Goal: Task Accomplishment & Management: Use online tool/utility

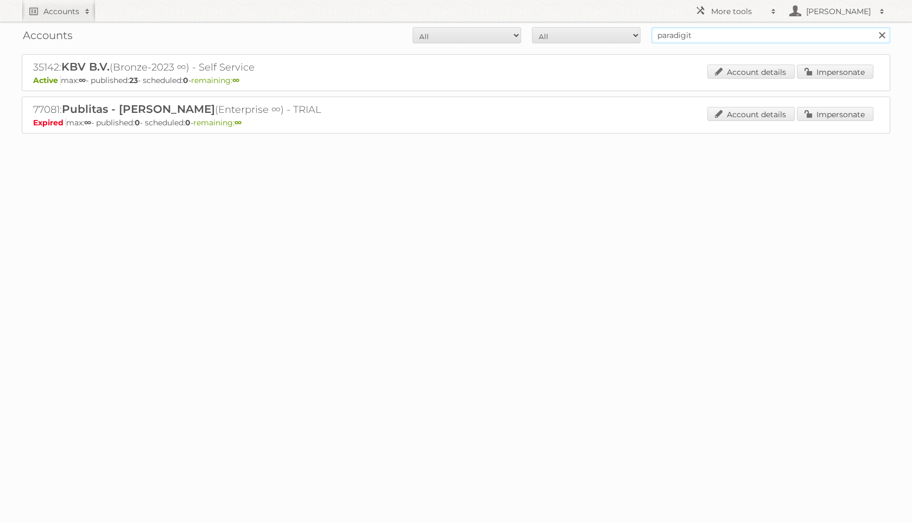
click at [687, 34] on input "paradigit" at bounding box center [771, 35] width 239 height 16
type input "j"
type input "hoogvliet"
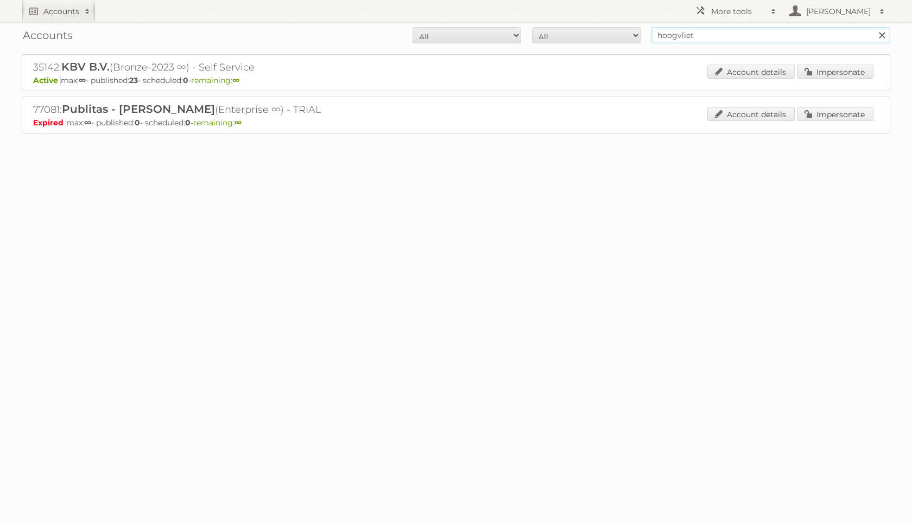
click at [874, 27] on input "Search" at bounding box center [882, 35] width 16 height 16
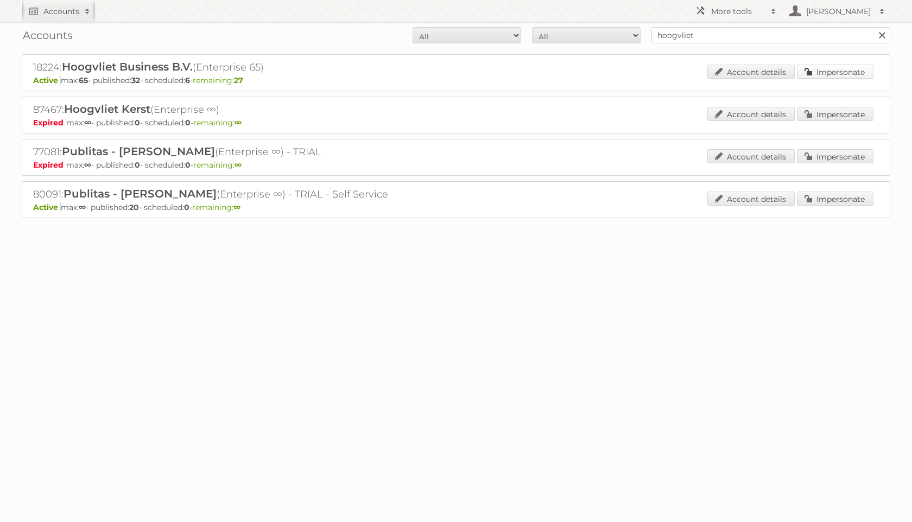
click at [823, 70] on link "Impersonate" at bounding box center [835, 72] width 77 height 14
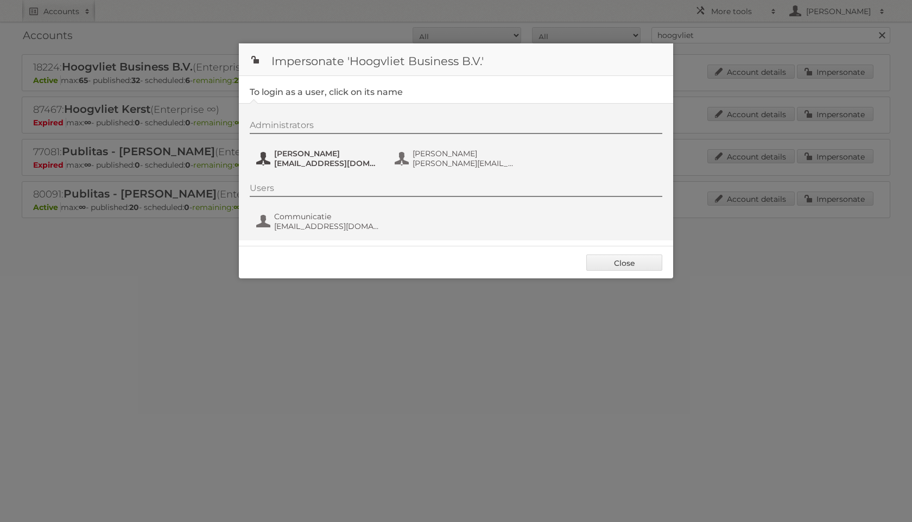
click at [323, 154] on span "Frenky Luijten" at bounding box center [326, 154] width 105 height 10
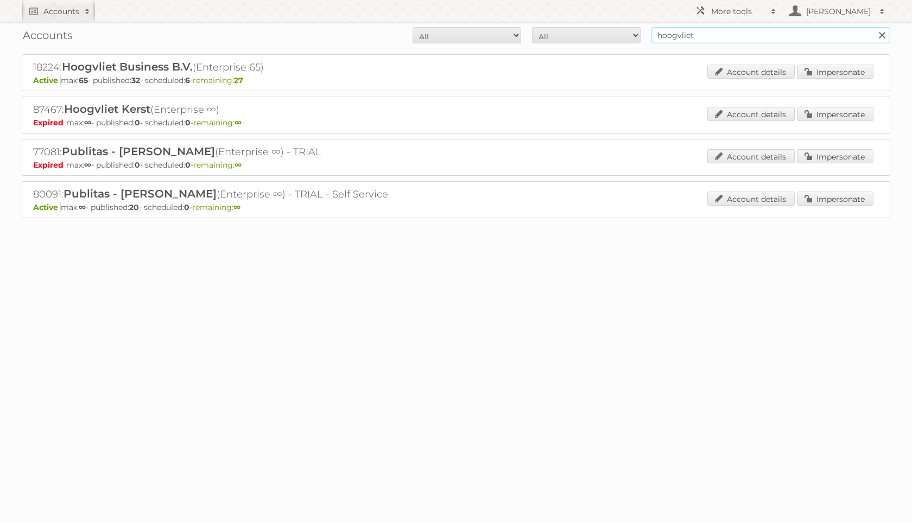
click at [679, 31] on input "hoogvliet" at bounding box center [771, 35] width 239 height 16
type input "sligro"
click at [874, 27] on input "Search" at bounding box center [882, 35] width 16 height 16
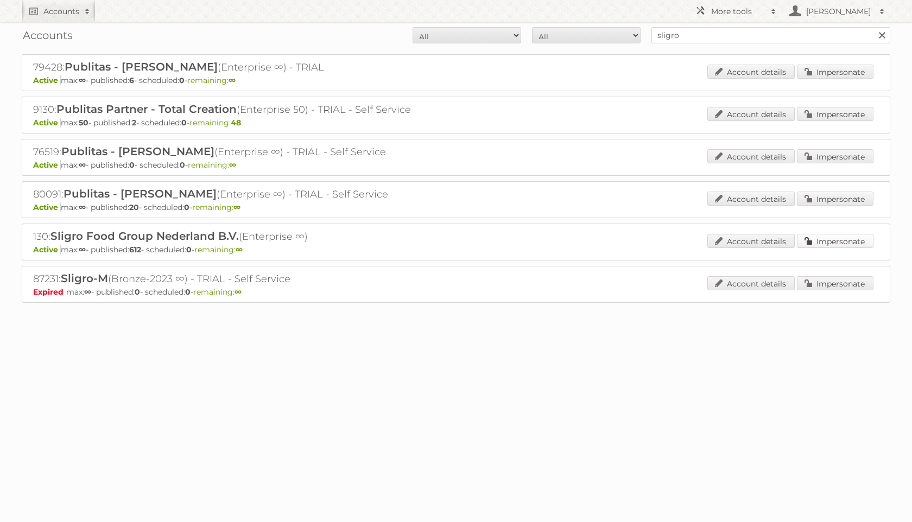
click at [856, 242] on link "Impersonate" at bounding box center [835, 241] width 77 height 14
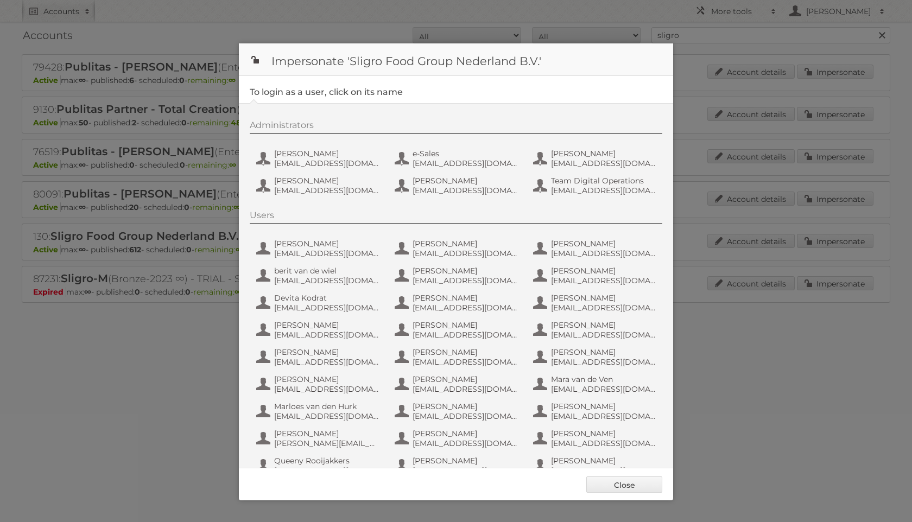
click at [305, 174] on div "Administrators Daan van Eijk dvaneijk@sligro.nl e-Sales sligronl@gmail.com Jero…" at bounding box center [462, 159] width 424 height 79
click at [304, 164] on span "dvaneijk@sligro.nl" at bounding box center [326, 164] width 105 height 10
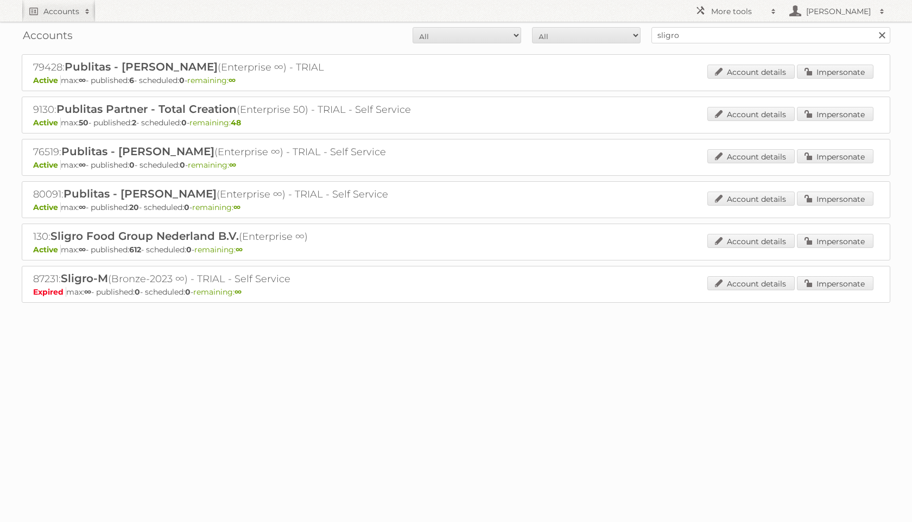
click at [675, 44] on div "Accounts All Active Expired Pending All Paid Trials Self service sligro Search" at bounding box center [456, 35] width 869 height 27
click at [675, 42] on input "sligro" at bounding box center [771, 35] width 239 height 16
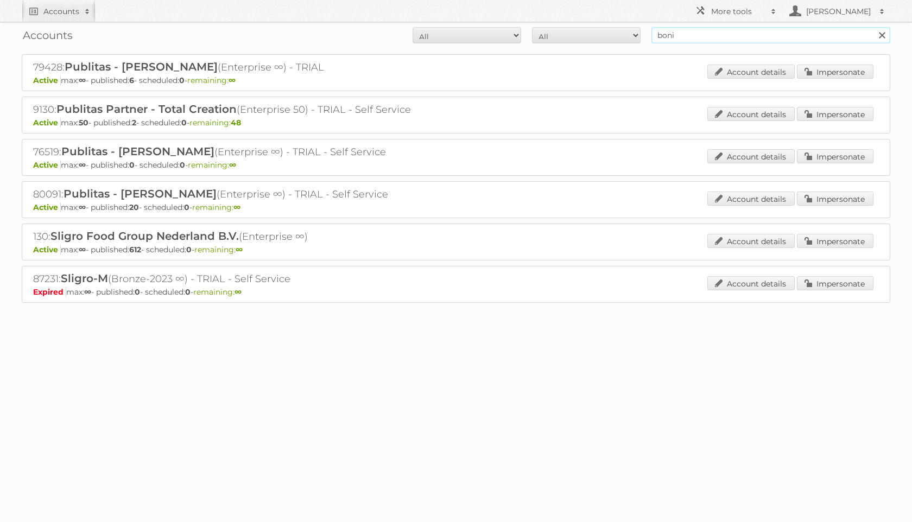
type input "boni"
click at [874, 27] on input "Search" at bounding box center [882, 35] width 16 height 16
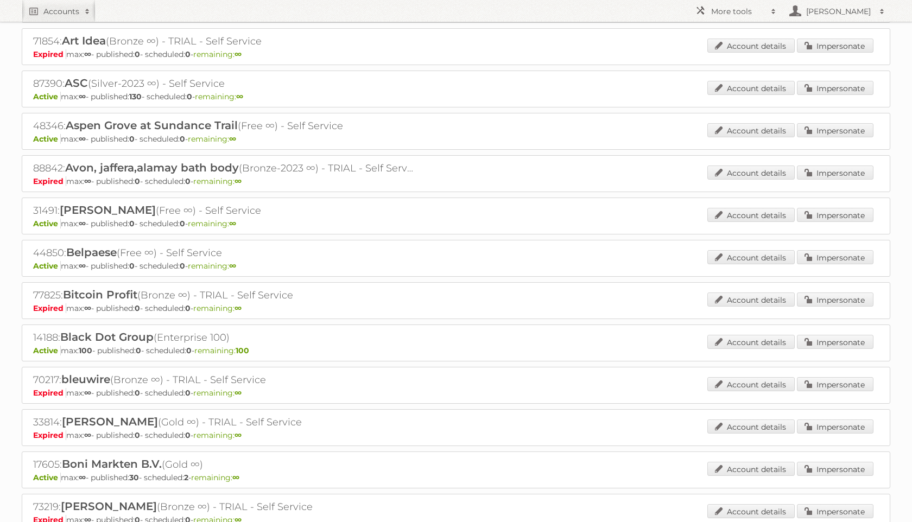
scroll to position [281, 0]
click at [826, 462] on link "Impersonate" at bounding box center [835, 469] width 77 height 14
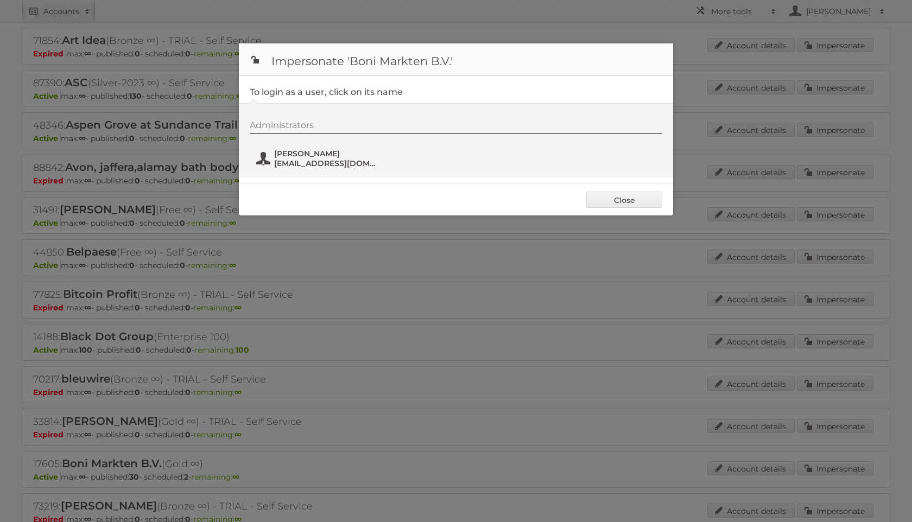
click at [312, 161] on span "h.vdhorst@bonisupermarkt.nl" at bounding box center [326, 164] width 105 height 10
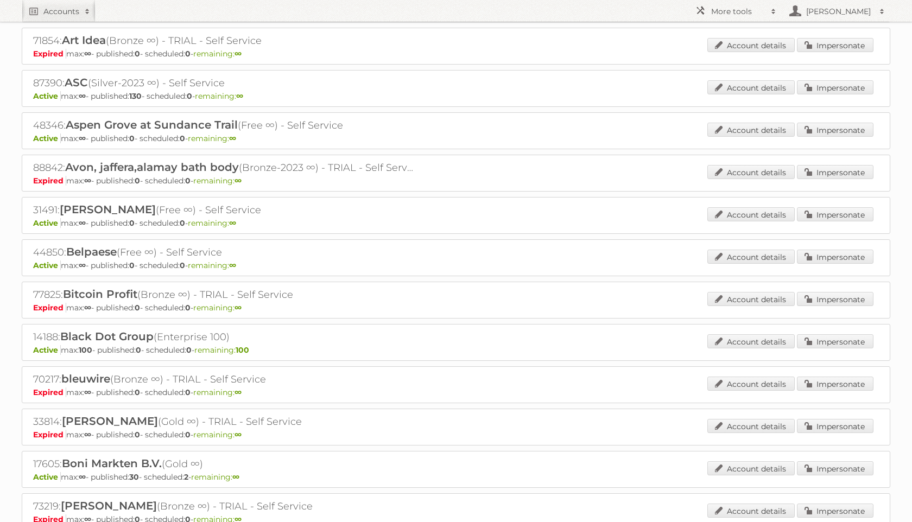
scroll to position [0, 0]
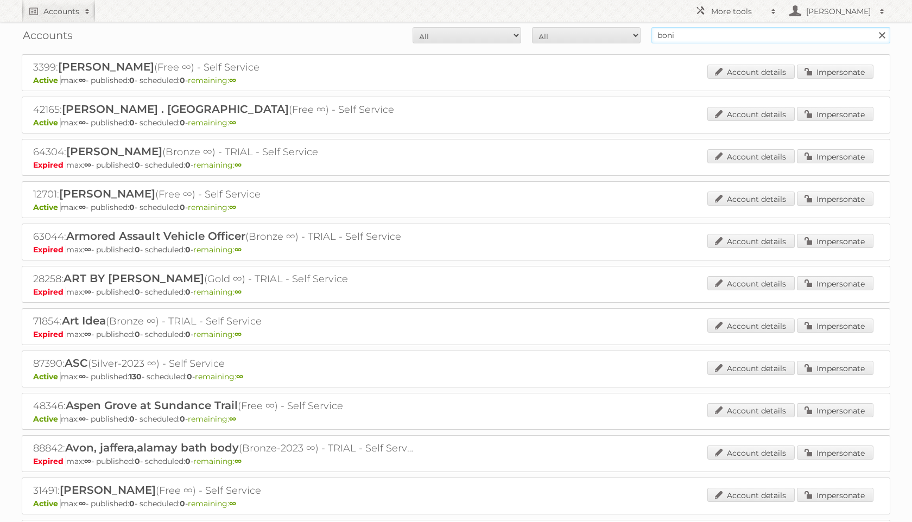
click at [684, 41] on input "boni" at bounding box center [771, 35] width 239 height 16
type input "scapino"
click at [874, 27] on input "Search" at bounding box center [882, 35] width 16 height 16
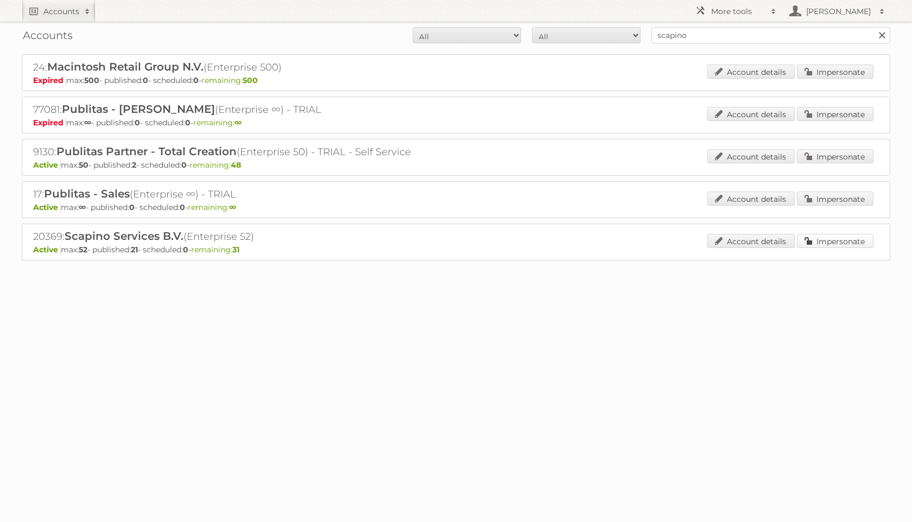
click at [822, 237] on link "Impersonate" at bounding box center [835, 241] width 77 height 14
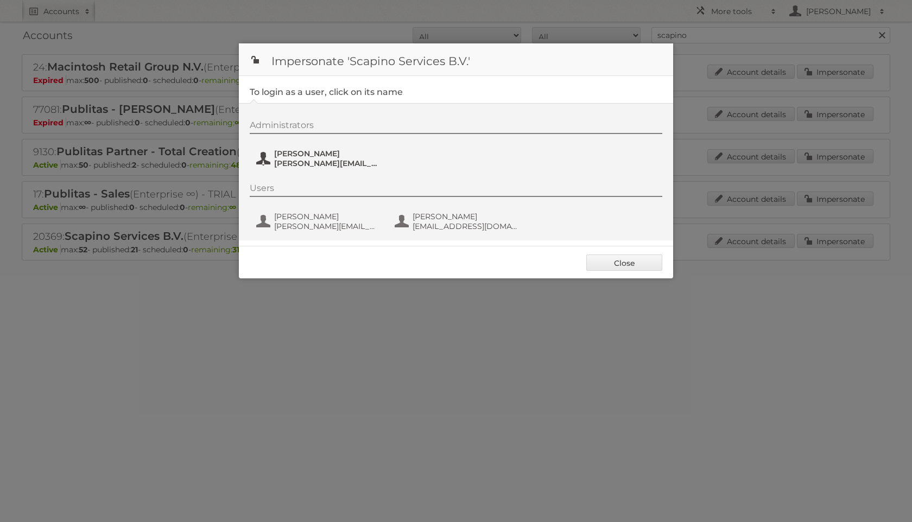
click at [324, 160] on span "i.kamminga@scapino.nl" at bounding box center [326, 164] width 105 height 10
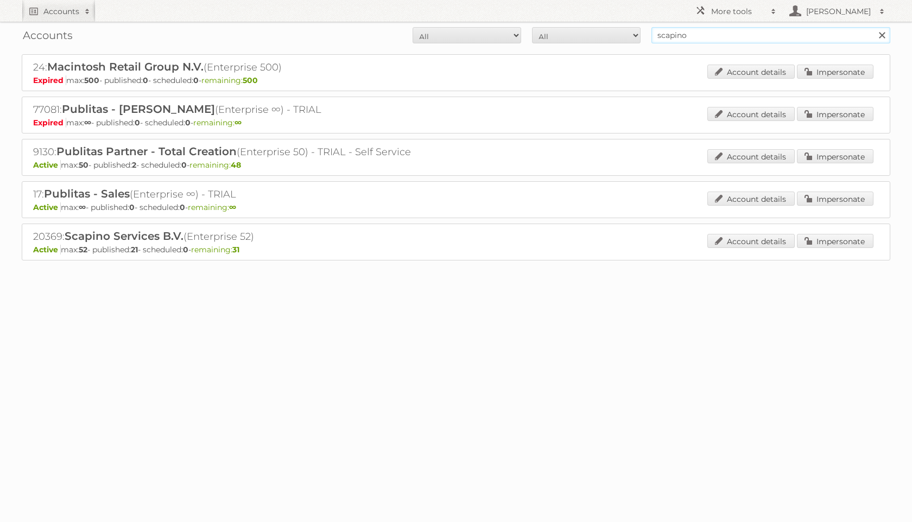
click at [729, 37] on input "scapino" at bounding box center [771, 35] width 239 height 16
type input "dekatuin"
click at [874, 27] on input "Search" at bounding box center [882, 35] width 16 height 16
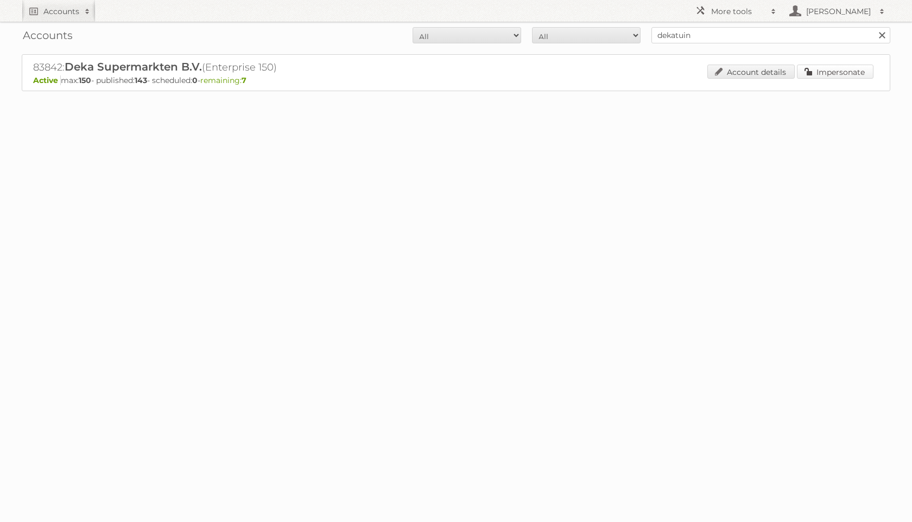
click at [814, 78] on link "Impersonate" at bounding box center [835, 72] width 77 height 14
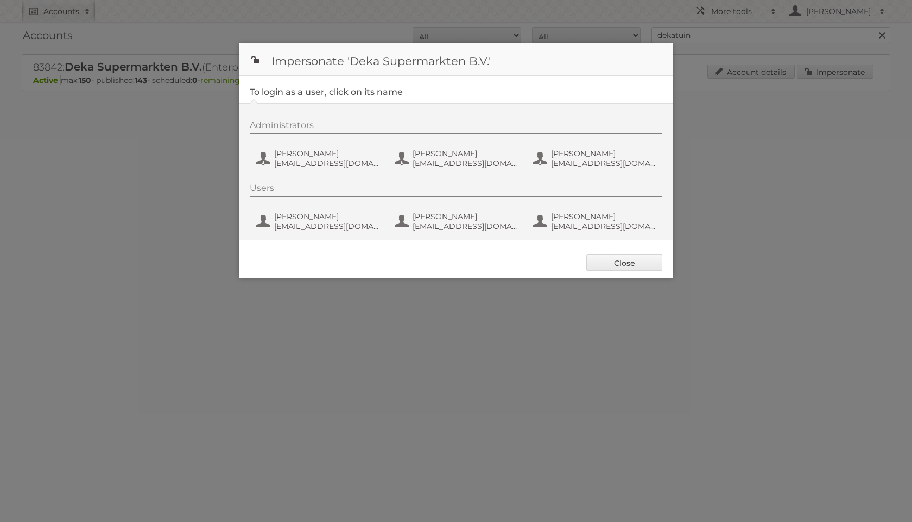
click at [321, 146] on div "Administrators Delany van Damme dvdamme@dekamarkt.nl Elvira van Eden eveden@dek…" at bounding box center [462, 146] width 424 height 52
click at [323, 159] on span "dvdamme@dekamarkt.nl" at bounding box center [326, 164] width 105 height 10
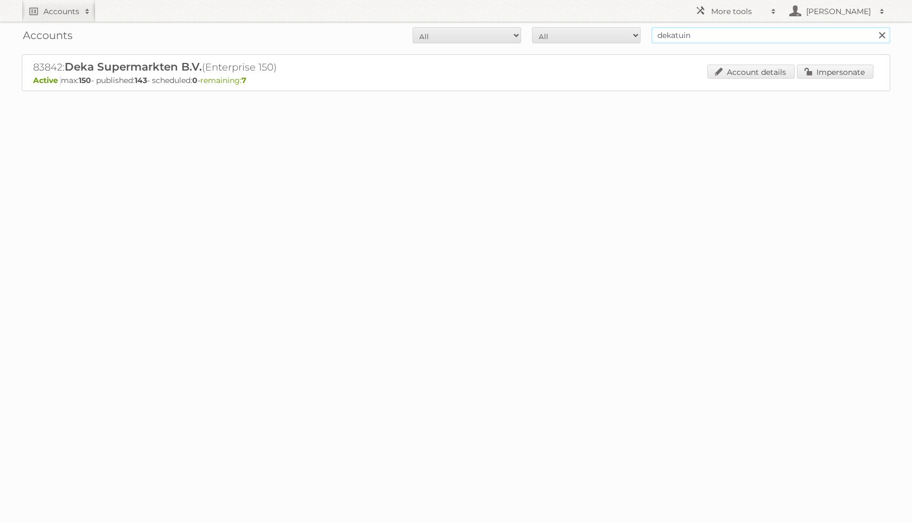
click at [666, 35] on input "dekatuin" at bounding box center [771, 35] width 239 height 16
type input "ekoplaza"
click at [874, 27] on input "Search" at bounding box center [882, 35] width 16 height 16
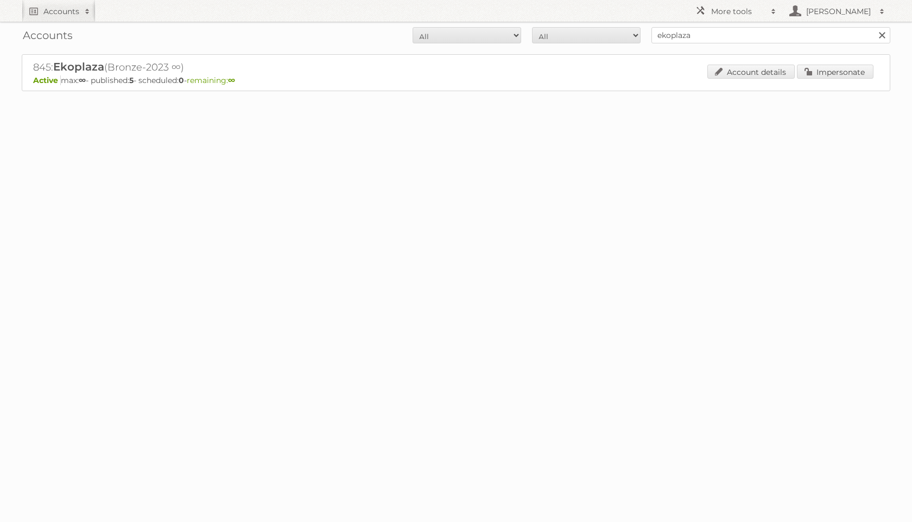
click at [816, 52] on div "Accounts All Active Expired Pending All Paid Trials Self service ekoplaza Searc…" at bounding box center [456, 73] width 912 height 146
click at [817, 74] on link "Impersonate" at bounding box center [835, 72] width 77 height 14
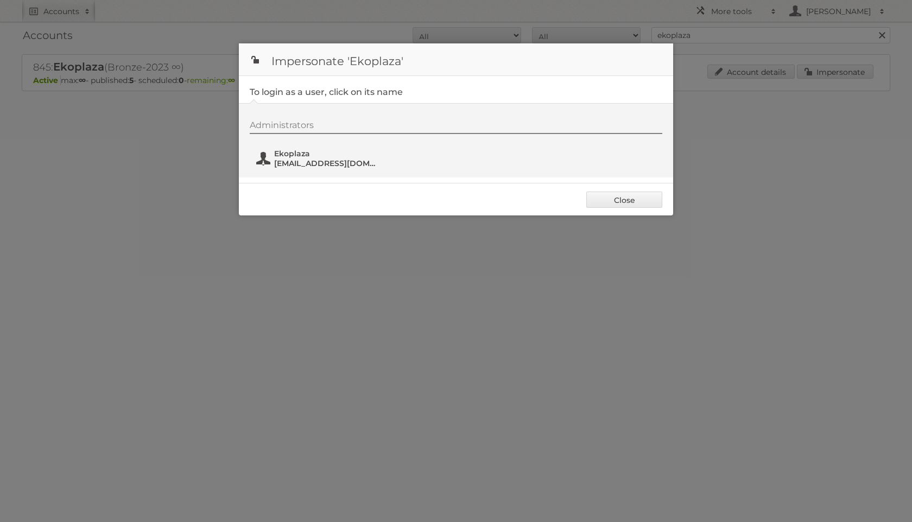
click at [313, 158] on span "Ekoplaza" at bounding box center [326, 154] width 105 height 10
